Goal: Find specific page/section: Find specific page/section

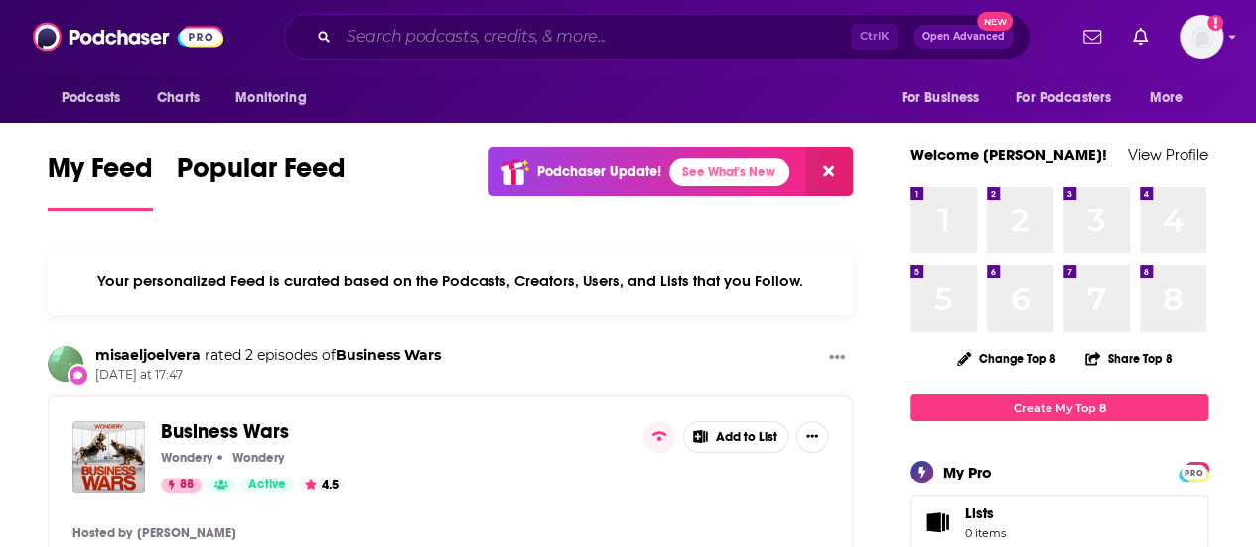
click at [560, 35] on input "Search podcasts, credits, & more..." at bounding box center [594, 37] width 512 height 32
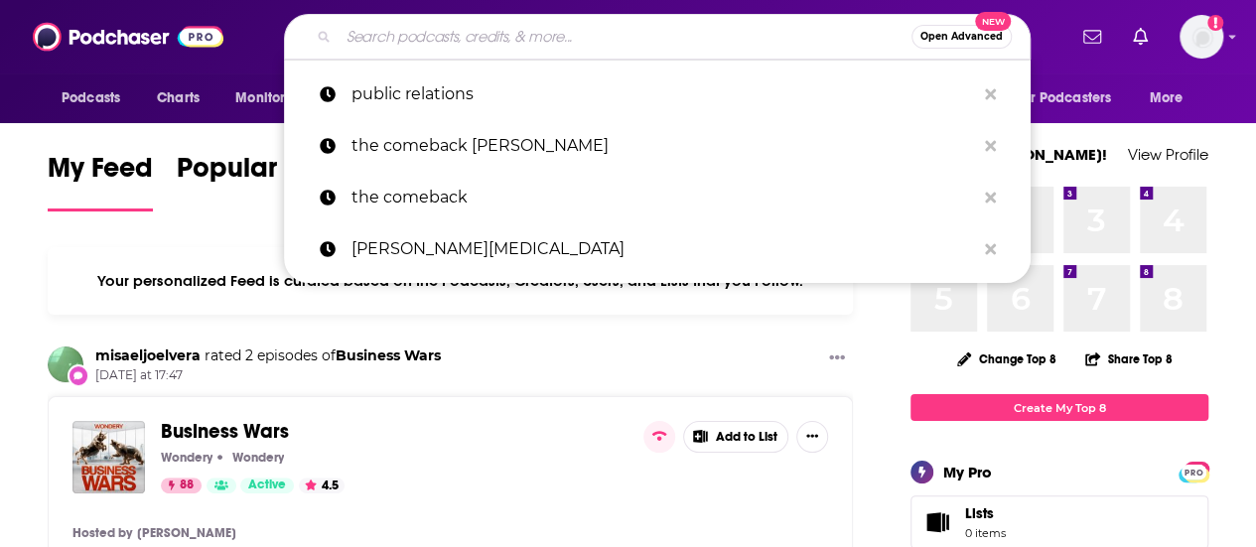
paste input "Media Savvy Podcast."
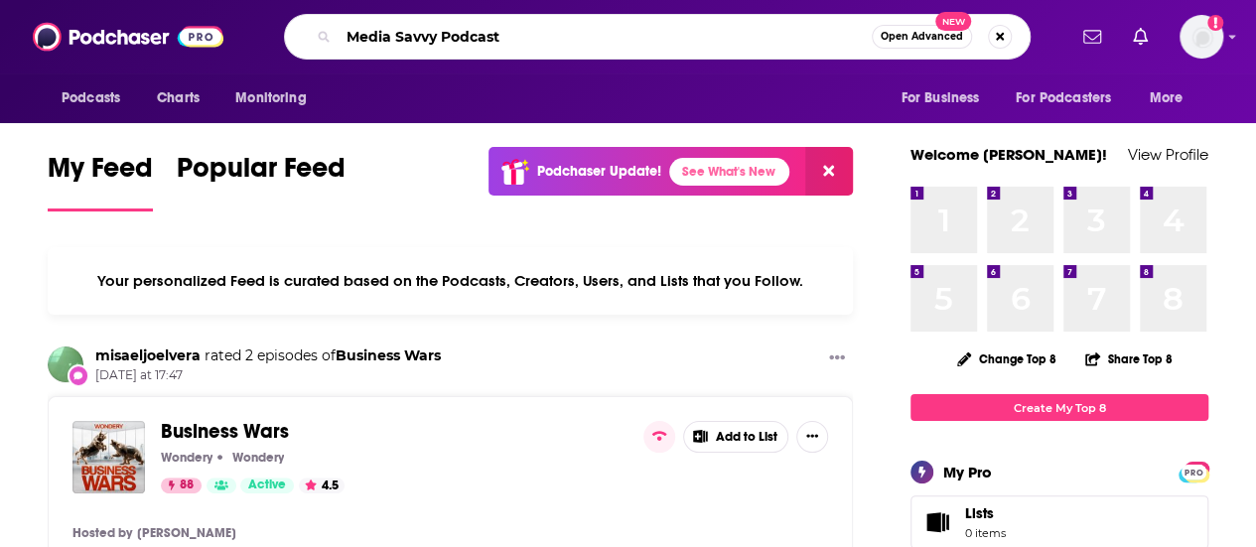
type input "Media Savvy Podcast"
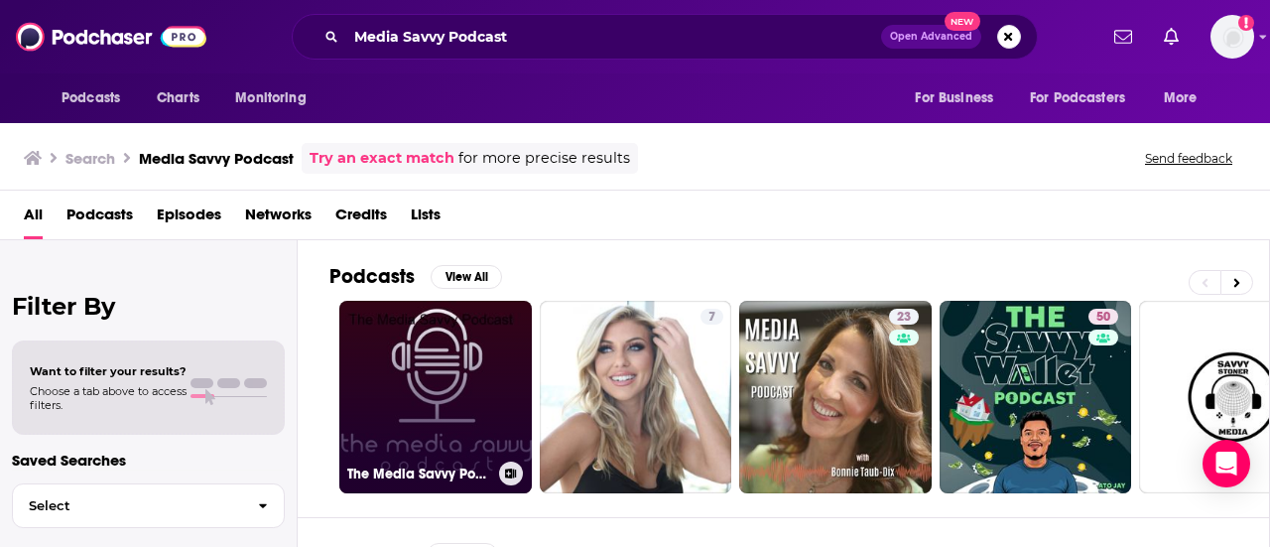
click at [441, 373] on link "The Media Savvy Podcast" at bounding box center [435, 397] width 193 height 193
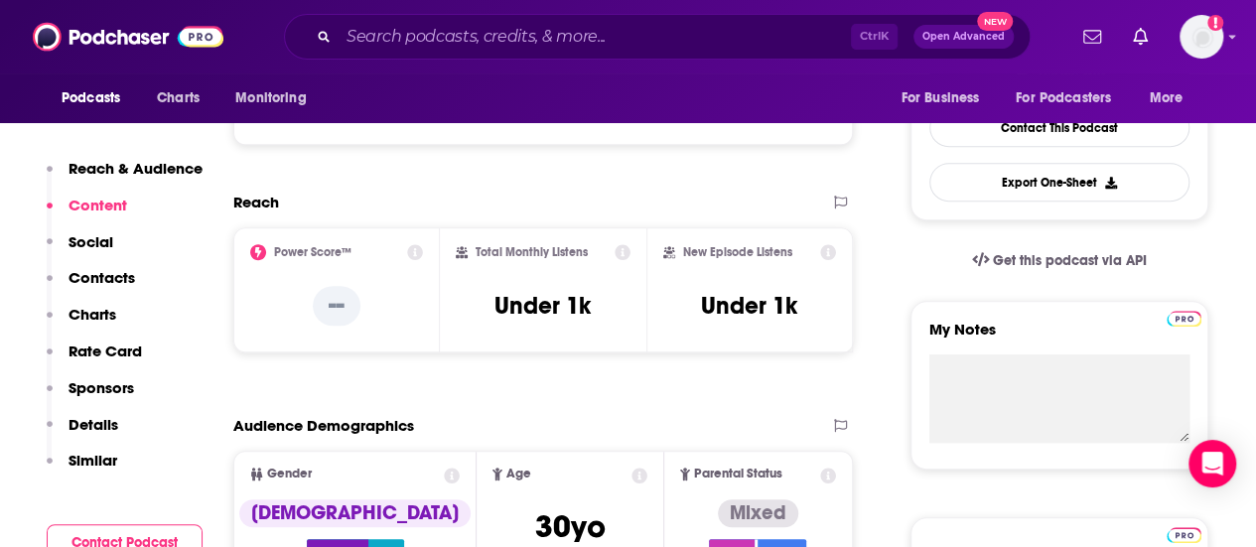
scroll to position [16, 0]
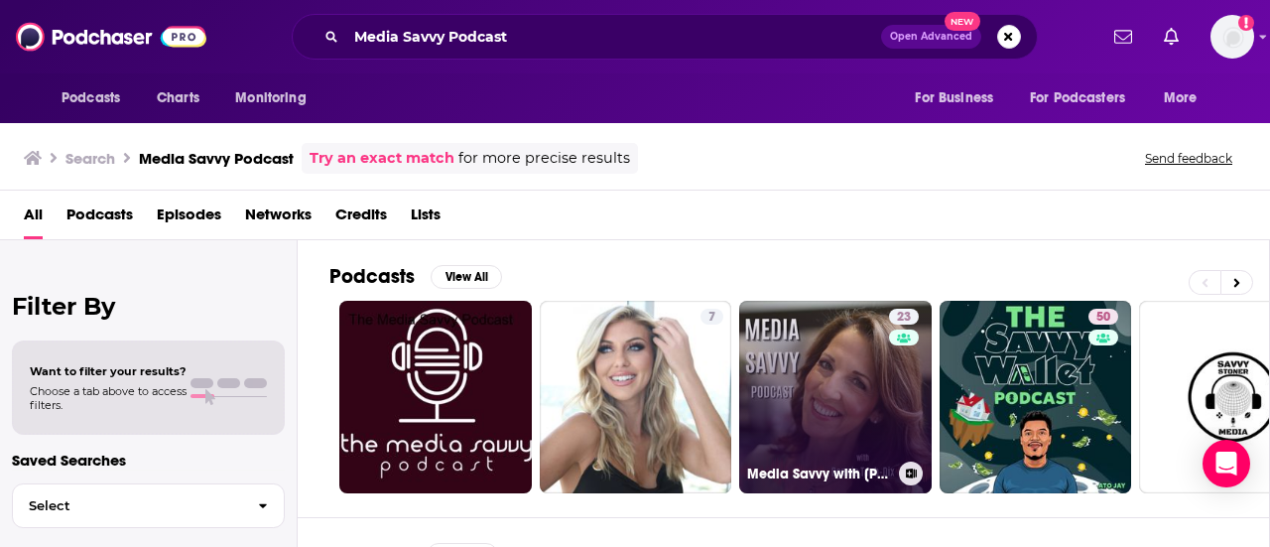
click at [812, 391] on link "23 Media Savvy with [PERSON_NAME]" at bounding box center [835, 397] width 193 height 193
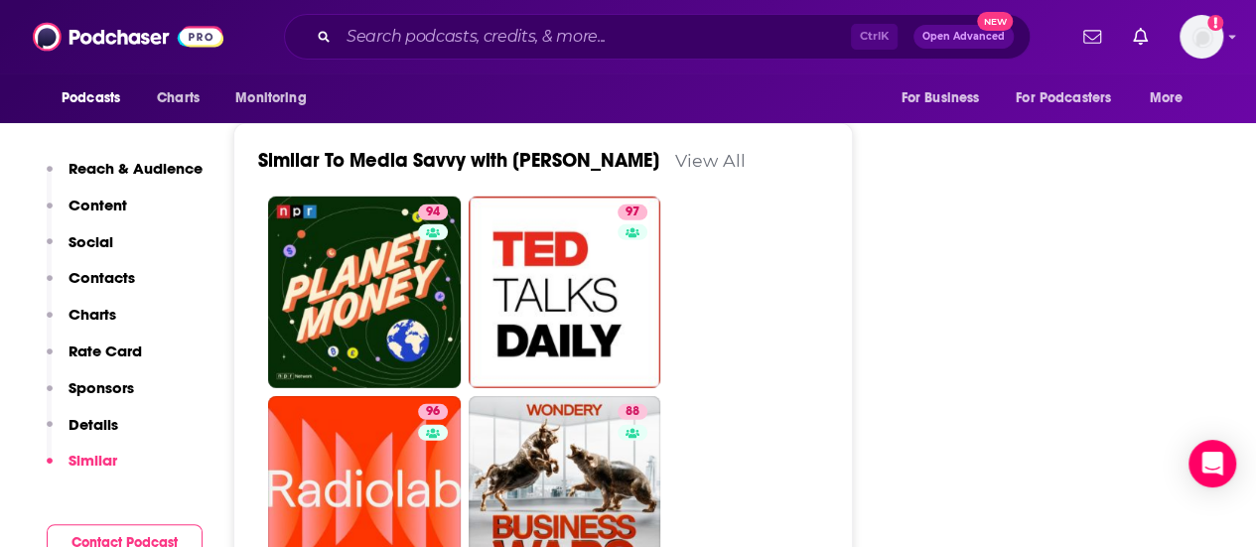
scroll to position [2926, 0]
